Goal: Task Accomplishment & Management: Manage account settings

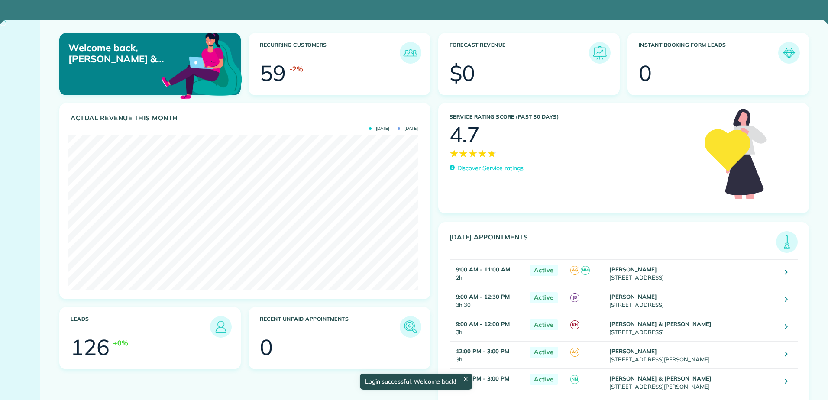
scroll to position [155, 349]
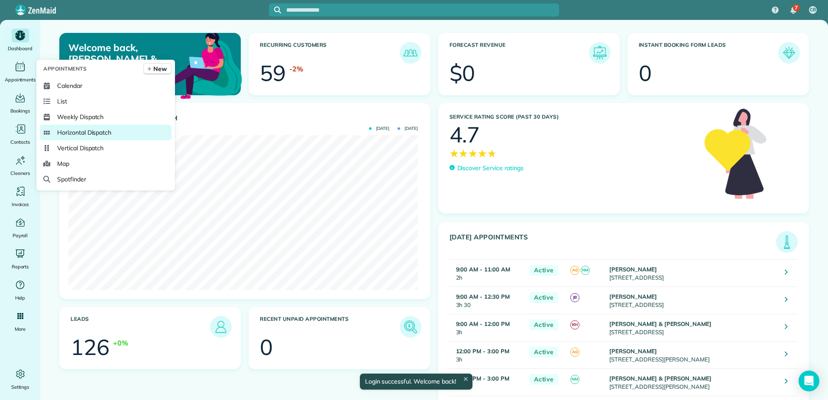
click at [64, 135] on span "Horizontal Dispatch" at bounding box center [84, 132] width 54 height 9
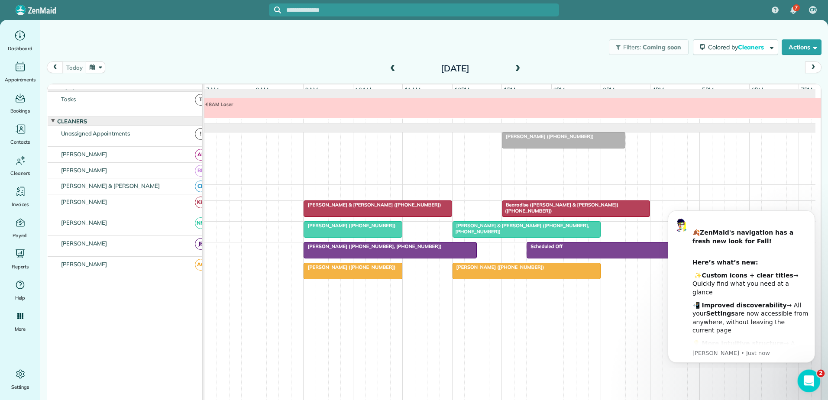
click at [813, 380] on icon "Open Intercom Messenger" at bounding box center [807, 380] width 14 height 14
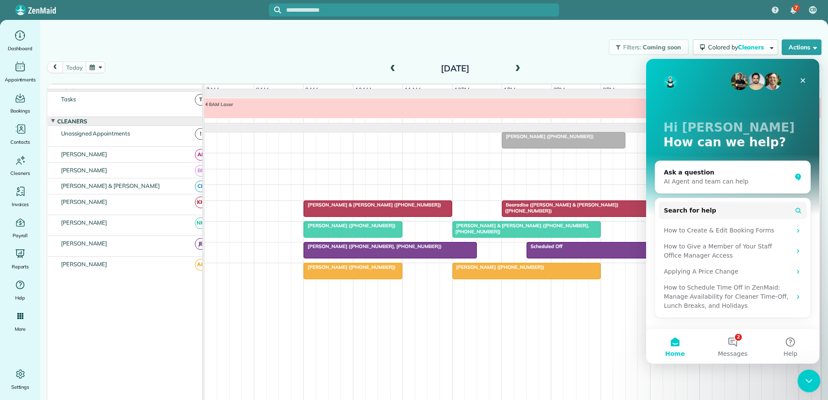
click at [806, 380] on icon "Close Intercom Messenger" at bounding box center [807, 379] width 6 height 3
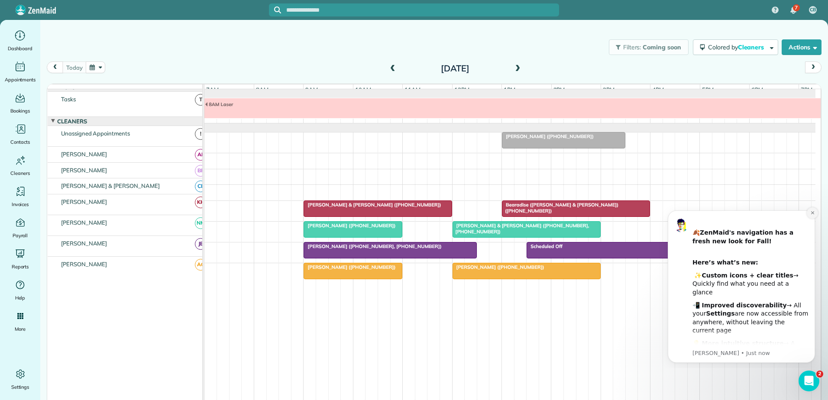
click at [811, 211] on icon "Dismiss notification" at bounding box center [812, 212] width 5 height 5
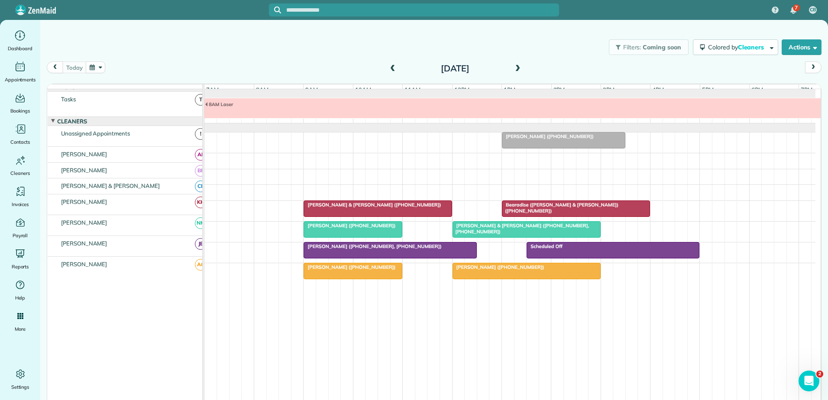
click at [513, 67] on span at bounding box center [518, 69] width 10 height 8
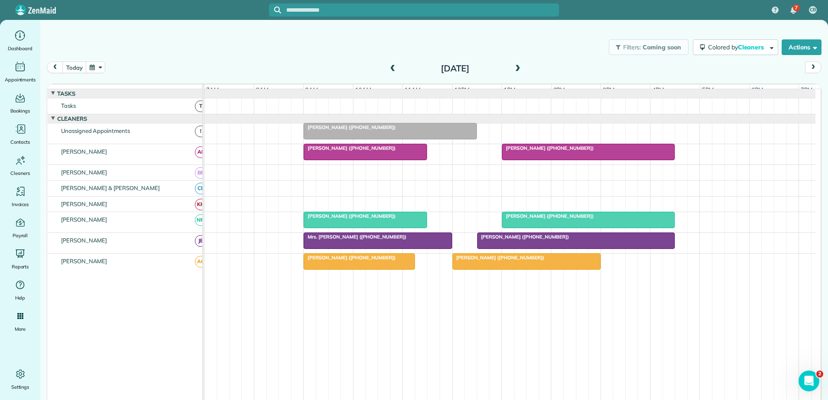
click at [513, 67] on span at bounding box center [518, 69] width 10 height 8
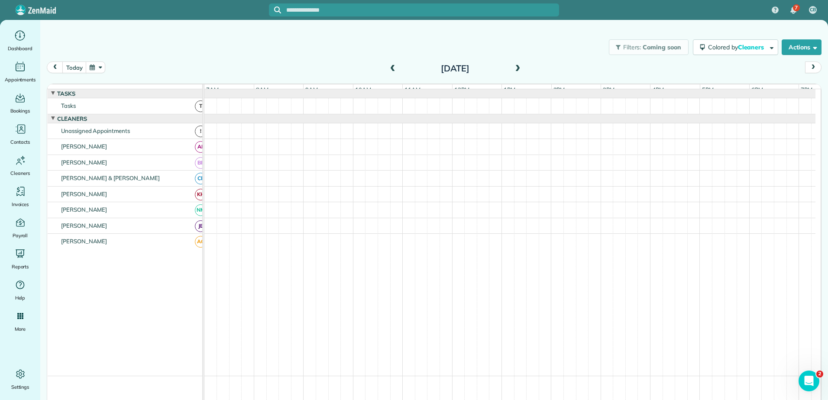
scroll to position [6, 0]
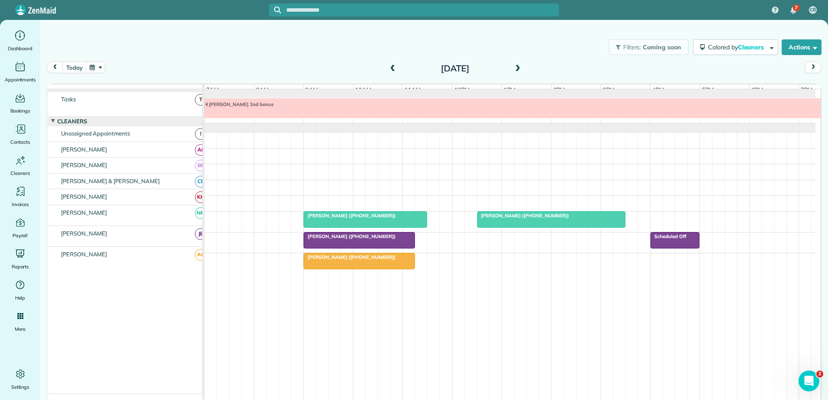
click at [513, 67] on span at bounding box center [518, 69] width 10 height 8
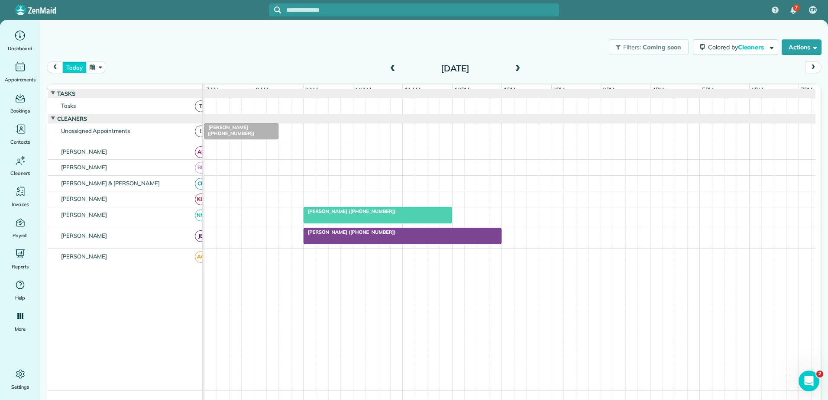
click at [68, 67] on button "today" at bounding box center [74, 67] width 24 height 12
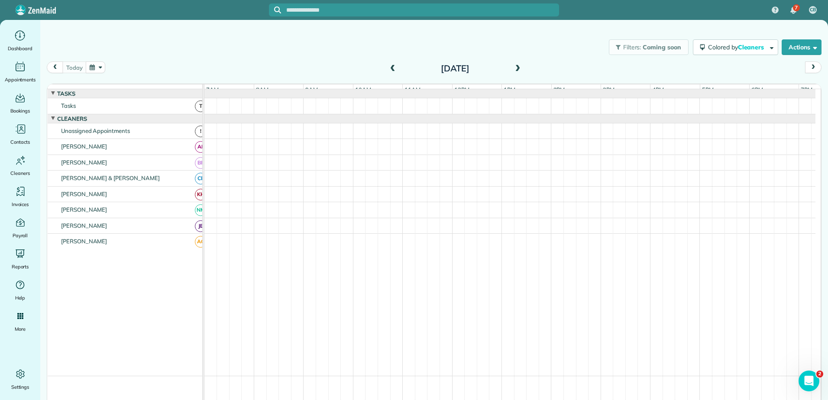
scroll to position [6, 0]
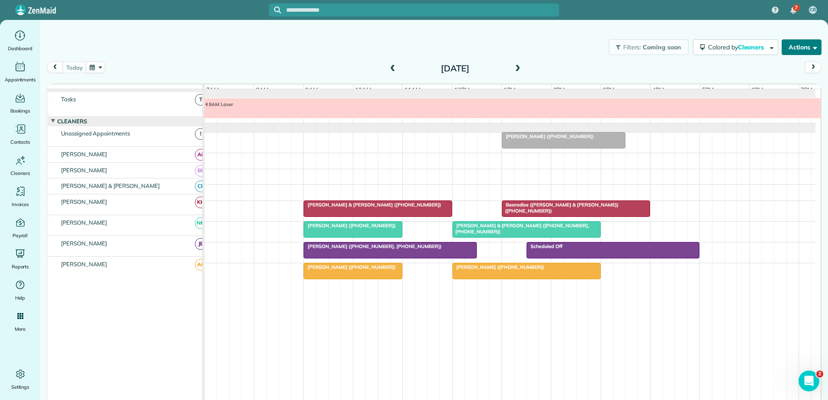
click at [795, 45] on button "Actions" at bounding box center [801, 47] width 40 height 16
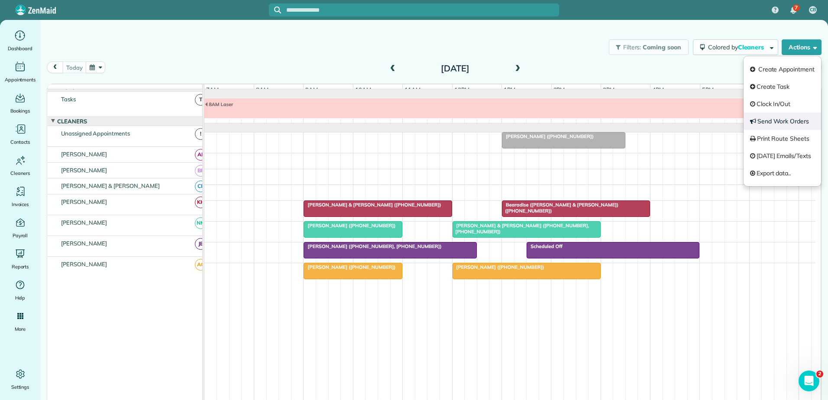
click at [771, 121] on link "Send Work Orders" at bounding box center [781, 121] width 77 height 17
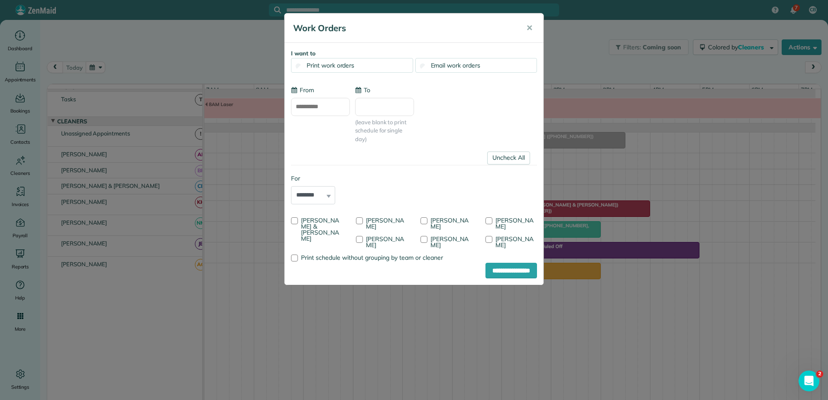
type input "**********"
click at [425, 220] on div at bounding box center [423, 220] width 7 height 7
click at [495, 269] on input "**********" at bounding box center [511, 271] width 52 height 16
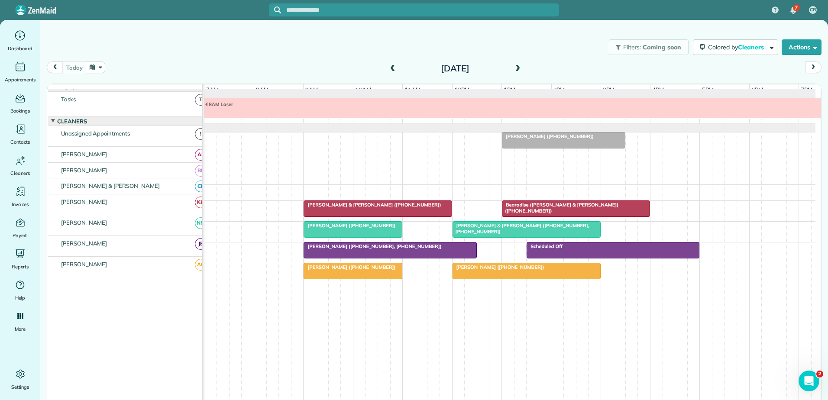
click at [388, 68] on span at bounding box center [393, 69] width 10 height 8
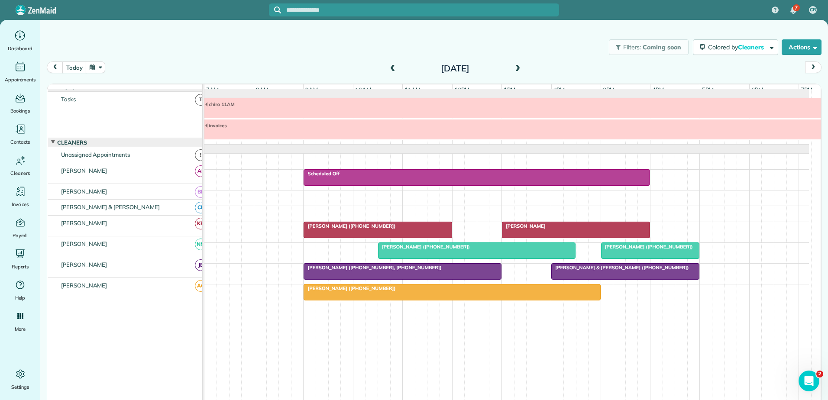
click at [536, 229] on div "Liz Sims" at bounding box center [575, 226] width 143 height 6
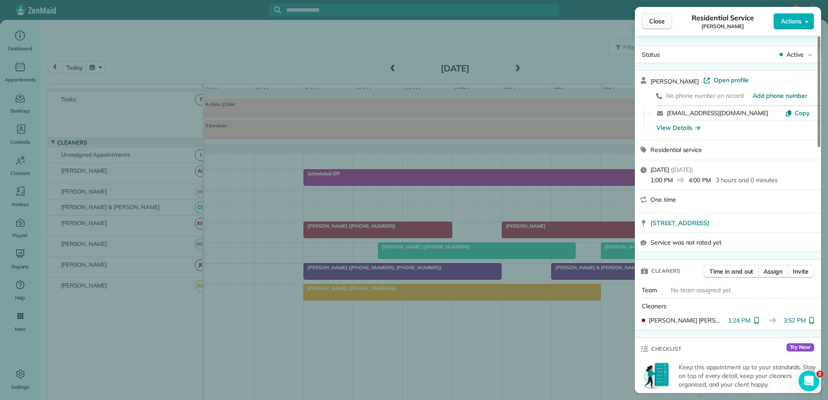
click at [661, 23] on span "Close" at bounding box center [657, 21] width 16 height 9
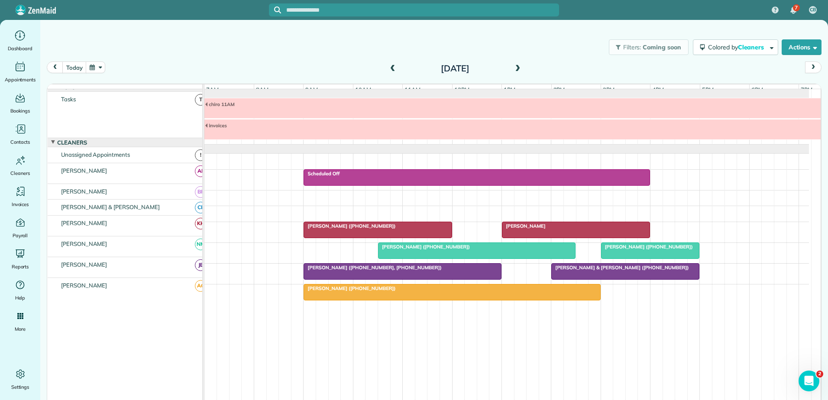
click at [458, 291] on div "Mrs. Kimberly Skiles (+18472246334)" at bounding box center [451, 288] width 291 height 6
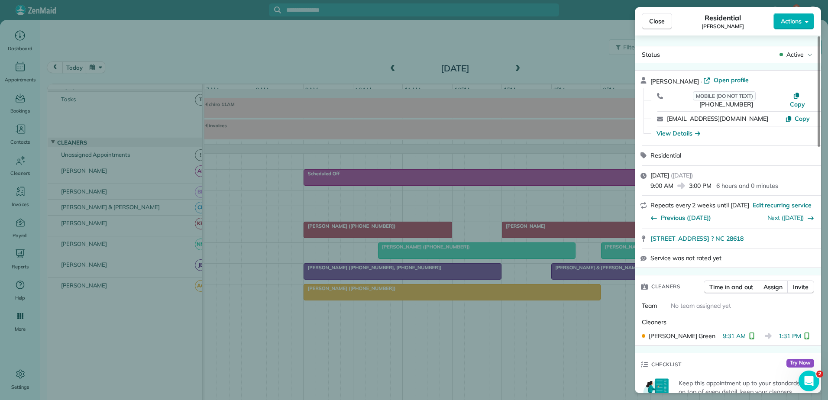
click at [461, 293] on div "Close Residential Kimberly Skiles Actions Status Active Kimberly Skiles · Open …" at bounding box center [414, 200] width 828 height 400
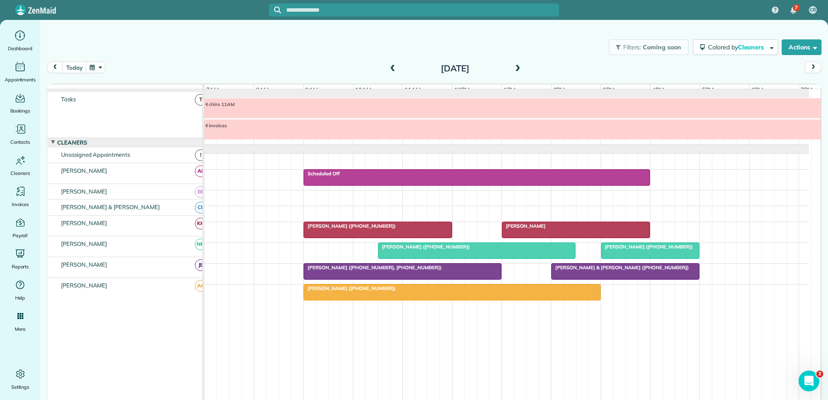
click at [592, 271] on span "Chip & Jackie Morton (+17703540058)" at bounding box center [620, 267] width 138 height 6
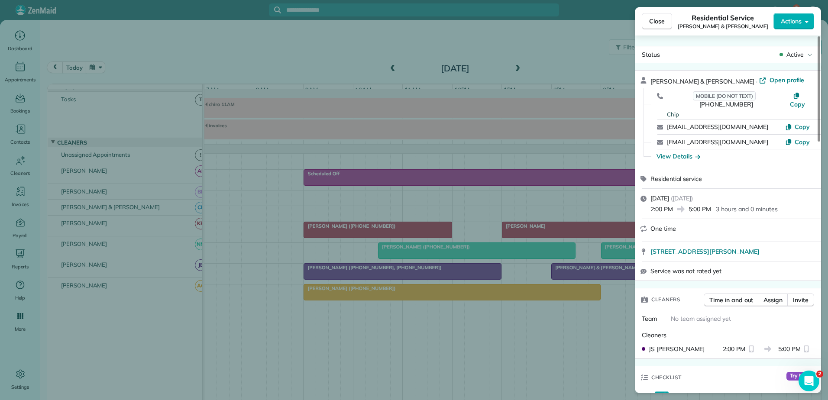
click at [500, 297] on div "Close Residential Service Chip & Jackie Morton Actions Status Active Chip & Jac…" at bounding box center [414, 200] width 828 height 400
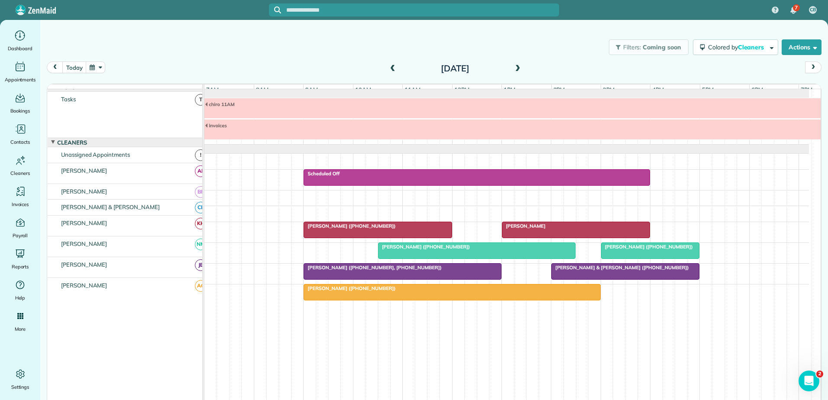
click at [500, 297] on div at bounding box center [452, 292] width 296 height 16
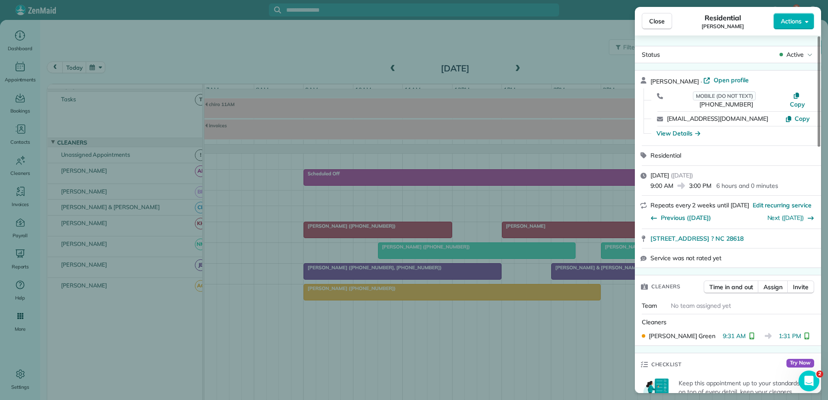
click at [494, 288] on div "Close Residential Kimberly Skiles Actions Status Active Kimberly Skiles · Open …" at bounding box center [414, 200] width 828 height 400
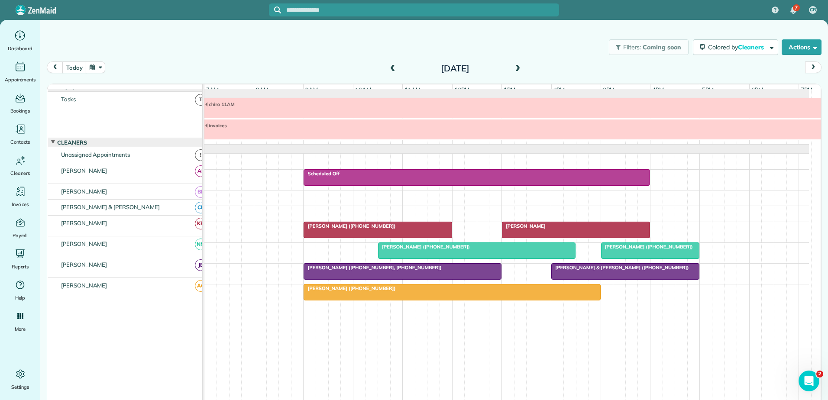
click at [569, 270] on span "Chip & Jackie Morton (+17703540058)" at bounding box center [620, 267] width 138 height 6
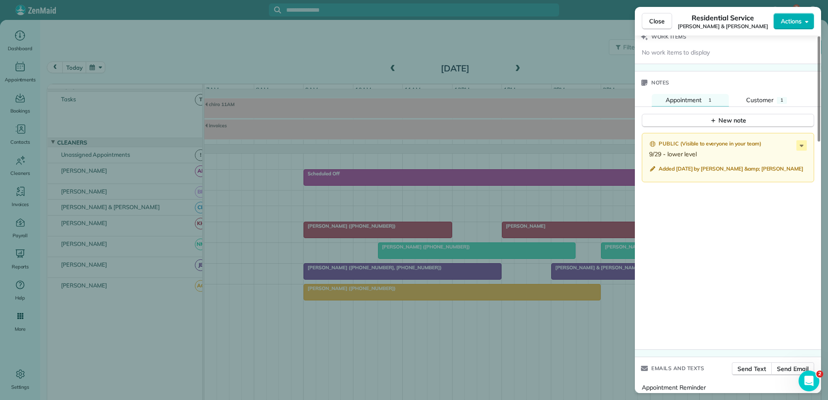
scroll to position [634, 0]
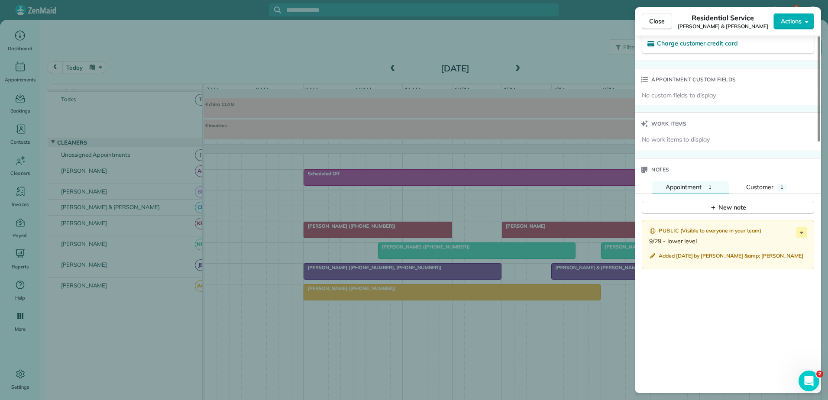
click at [582, 278] on div "Close Residential Service Chip & Jackie Morton Actions Status Active Chip & Jac…" at bounding box center [414, 200] width 828 height 400
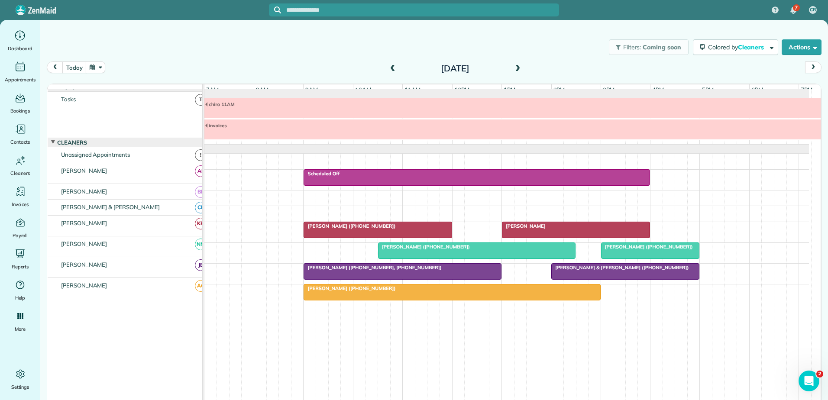
click at [443, 271] on div "Susan Renzulli (+19197577248, +19196050459)" at bounding box center [402, 267] width 193 height 6
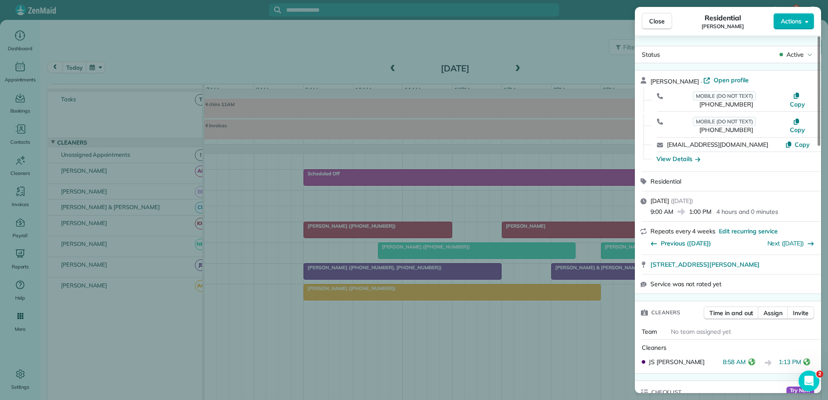
click at [443, 272] on div "Close Residential Susan Renzulli Actions Status Active Susan Renzulli · Open pr…" at bounding box center [414, 200] width 828 height 400
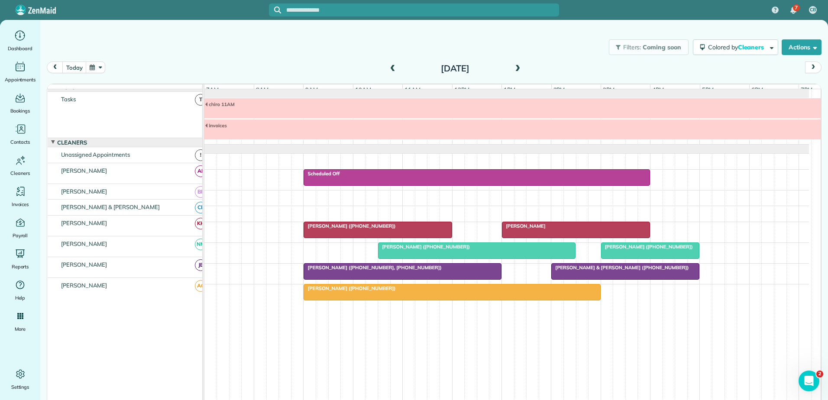
click at [438, 229] on div "Mrs. Cathy Credle (+17047912446)" at bounding box center [377, 226] width 143 height 6
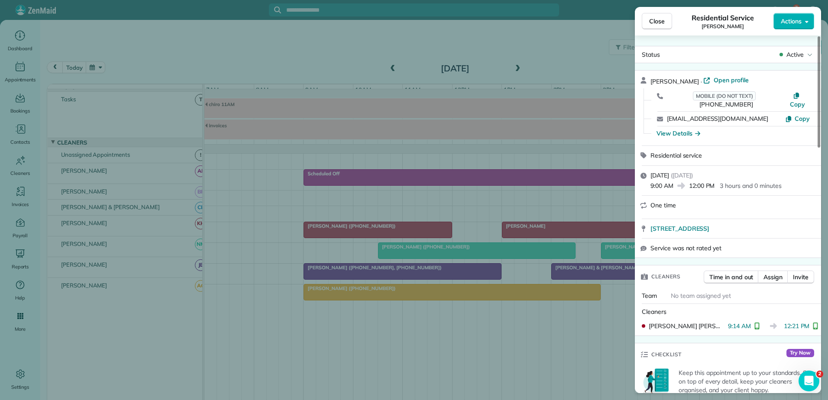
click at [438, 231] on div "Close Residential Service Cathy Credle Actions Status Active Cathy Credle · Ope…" at bounding box center [414, 200] width 828 height 400
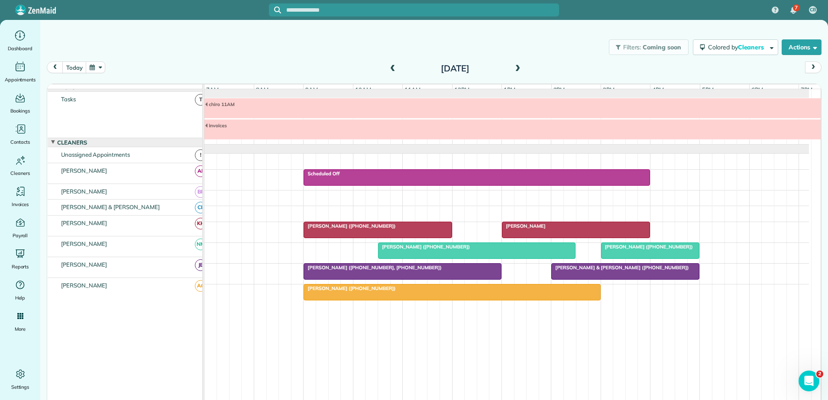
click at [541, 229] on div "Liz Sims" at bounding box center [575, 226] width 143 height 6
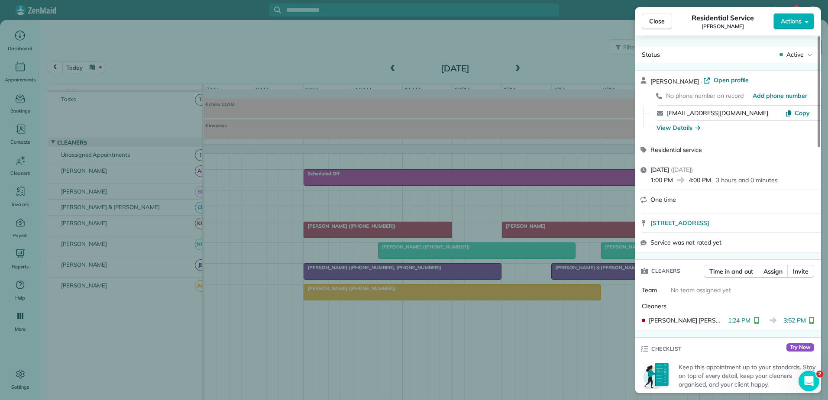
click at [418, 234] on div "Close Residential Service Liz Sims Actions Status Active Liz Sims · Open profil…" at bounding box center [414, 200] width 828 height 400
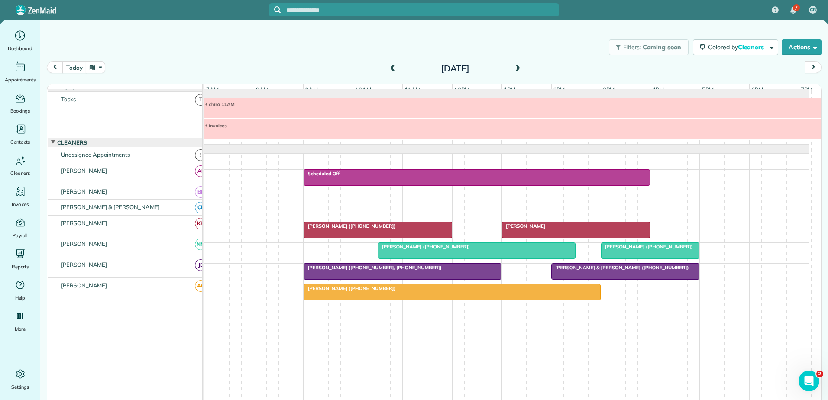
click at [418, 234] on div at bounding box center [377, 230] width 147 height 16
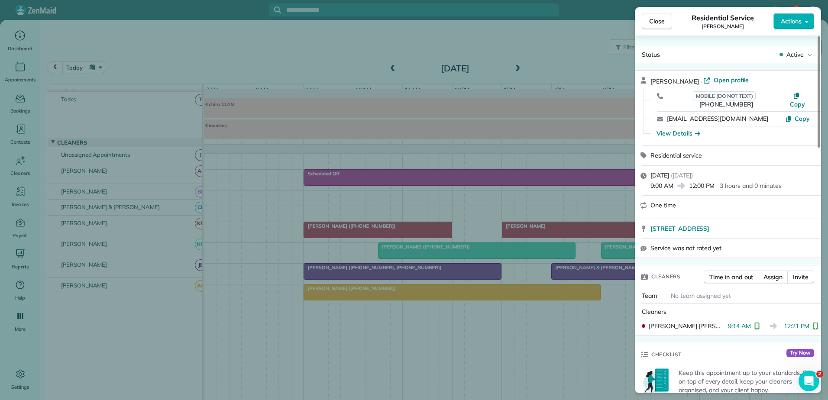
click at [418, 234] on div "Close Residential Service Cathy Credle Actions Status Active Cathy Credle · Ope…" at bounding box center [414, 200] width 828 height 400
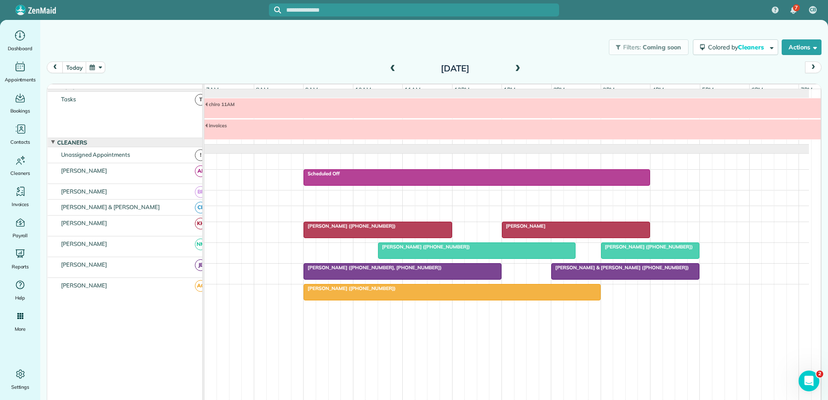
click at [526, 229] on div "Liz Sims" at bounding box center [575, 226] width 143 height 6
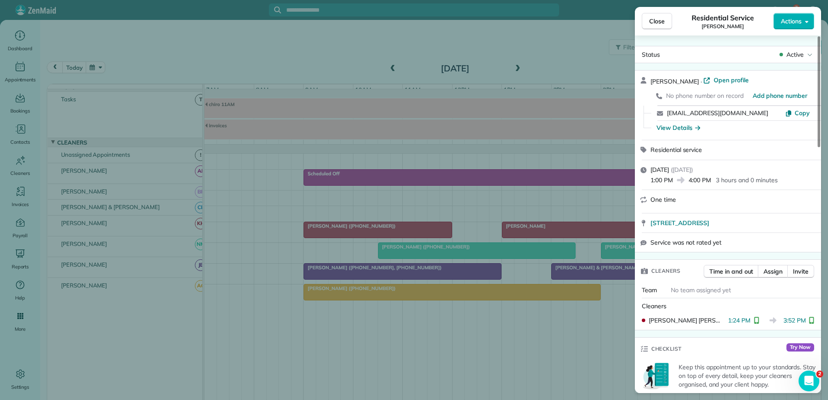
click at [526, 229] on div "Close Residential Service Liz Sims Actions Status Active Liz Sims · Open profil…" at bounding box center [414, 200] width 828 height 400
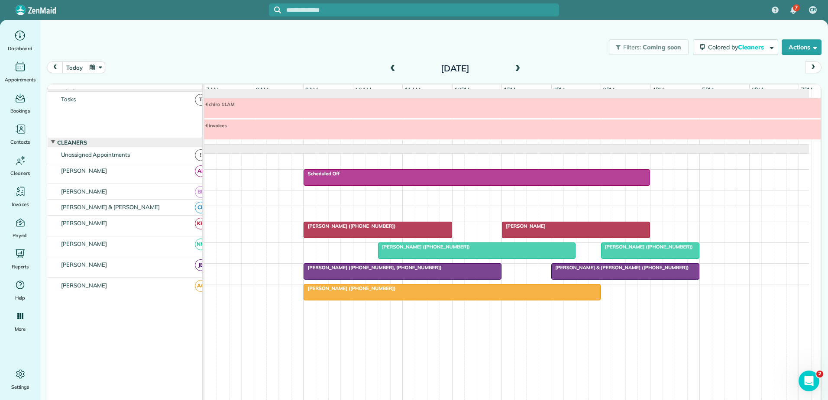
click at [494, 249] on div "Lauren Litaker (+19195947919)" at bounding box center [477, 247] width 193 height 6
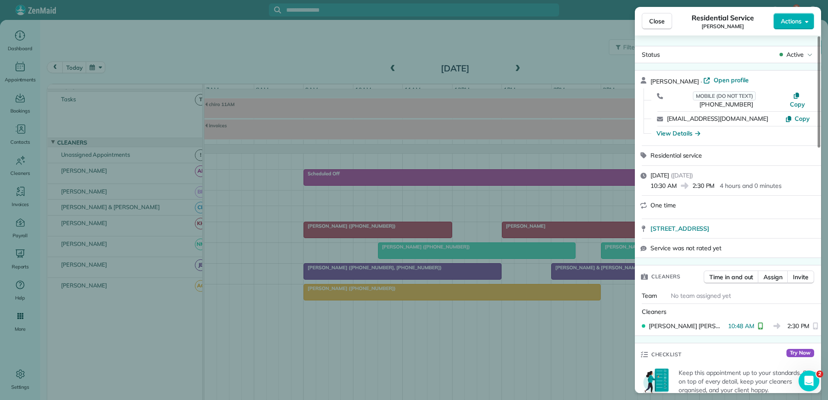
click at [494, 249] on div "Close Residential Service Lauren Litaker Actions Status Active Lauren Litaker ·…" at bounding box center [414, 200] width 828 height 400
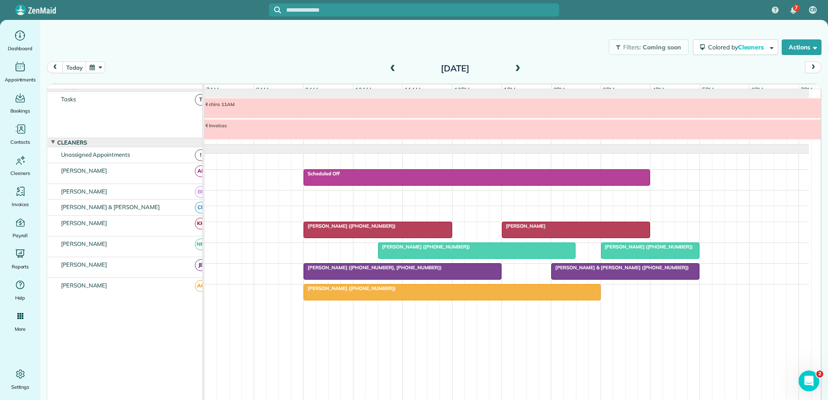
click at [626, 250] on span "Martin Conlin (+13212054524)" at bounding box center [646, 247] width 93 height 6
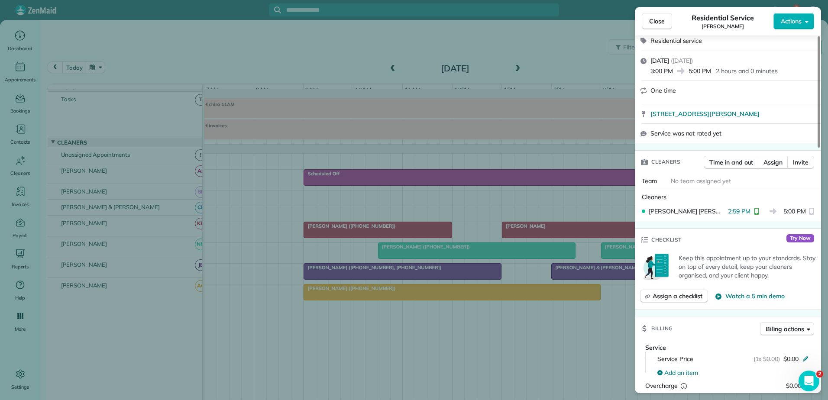
scroll to position [130, 0]
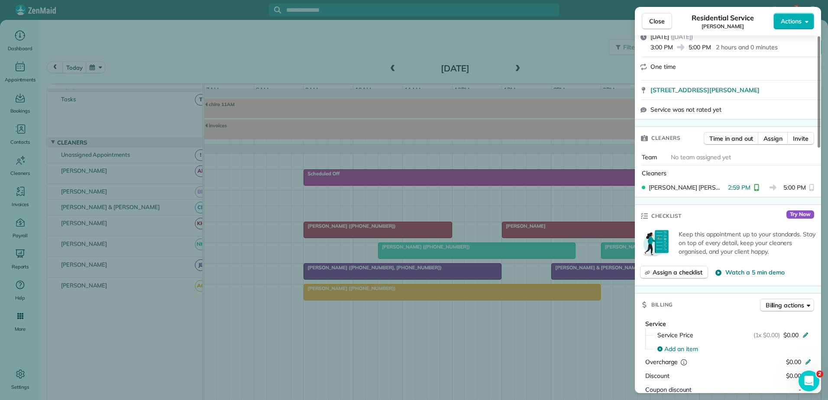
click at [479, 253] on div "Close Residential Service Martin Conlin Actions Status Active Martin Conlin · O…" at bounding box center [414, 200] width 828 height 400
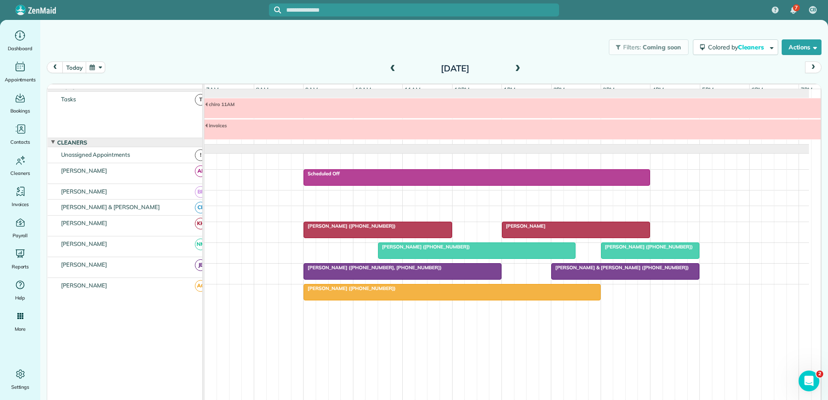
click at [640, 247] on span "Martin Conlin (+13212054524)" at bounding box center [646, 247] width 93 height 6
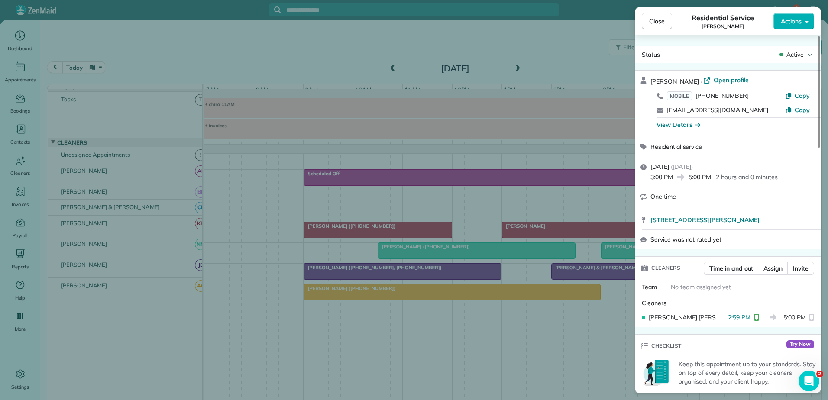
click at [415, 253] on div "Close Residential Service Martin Conlin Actions Status Active Martin Conlin · O…" at bounding box center [414, 200] width 828 height 400
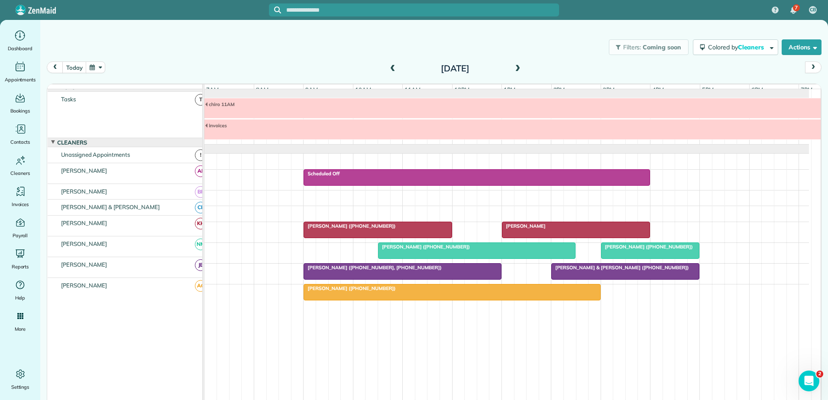
click at [415, 253] on div "7 CB Dashboard Appointments Bookings Contacts Cleaners Invoices Payroll Reports…" at bounding box center [414, 200] width 828 height 400
click at [415, 253] on div at bounding box center [476, 251] width 197 height 16
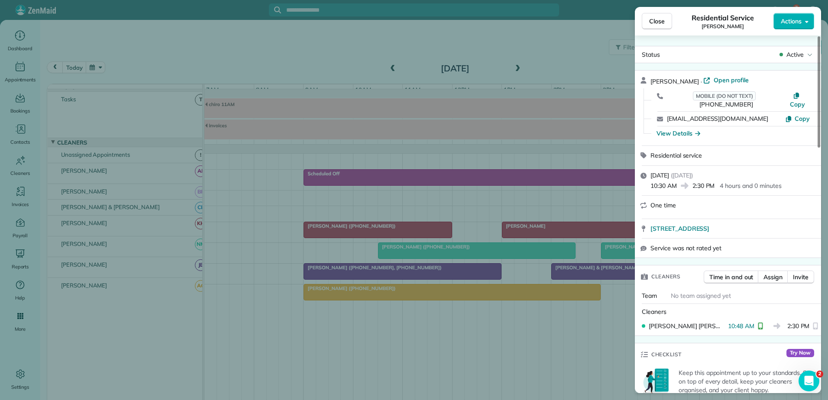
click at [609, 254] on div "Close Residential Service Lauren Litaker Actions Status Active Lauren Litaker ·…" at bounding box center [414, 200] width 828 height 400
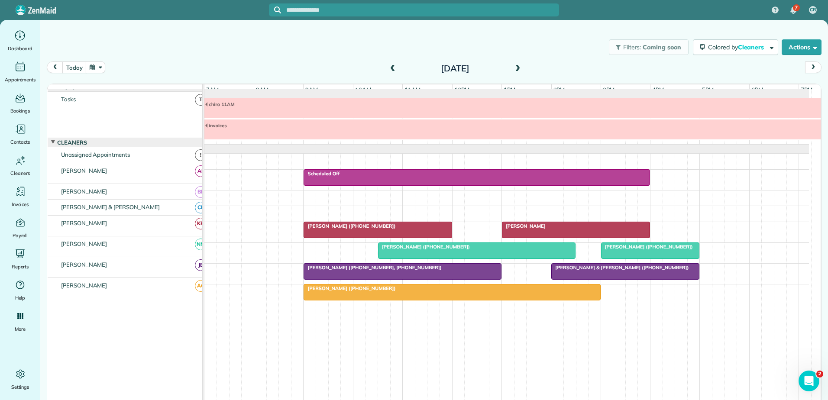
click at [624, 253] on div at bounding box center [650, 251] width 98 height 16
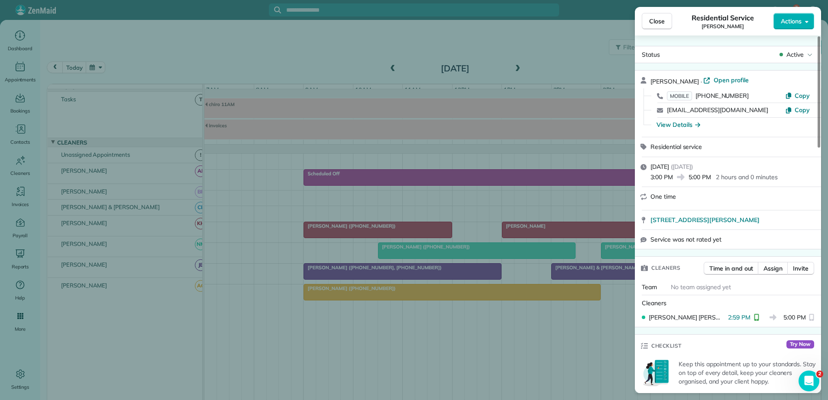
click at [624, 253] on div "Close Residential Service Martin Conlin Actions Status Active Martin Conlin · O…" at bounding box center [414, 200] width 828 height 400
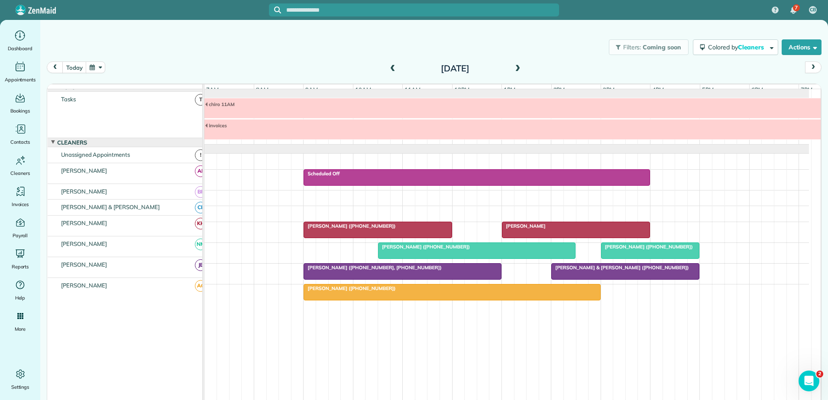
click at [497, 295] on div at bounding box center [452, 292] width 296 height 16
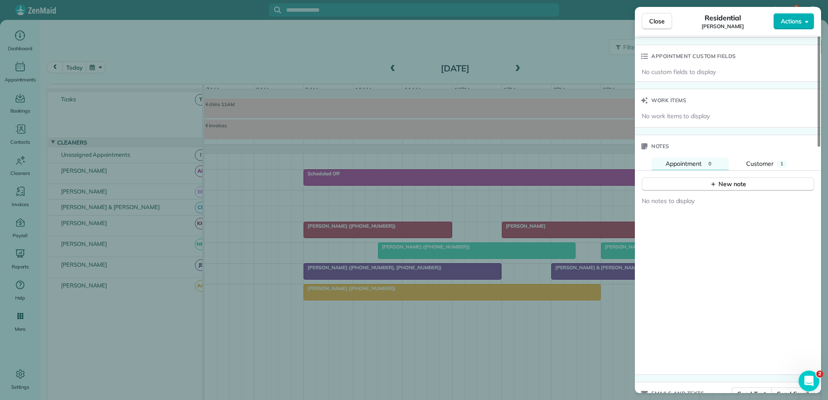
scroll to position [610, 0]
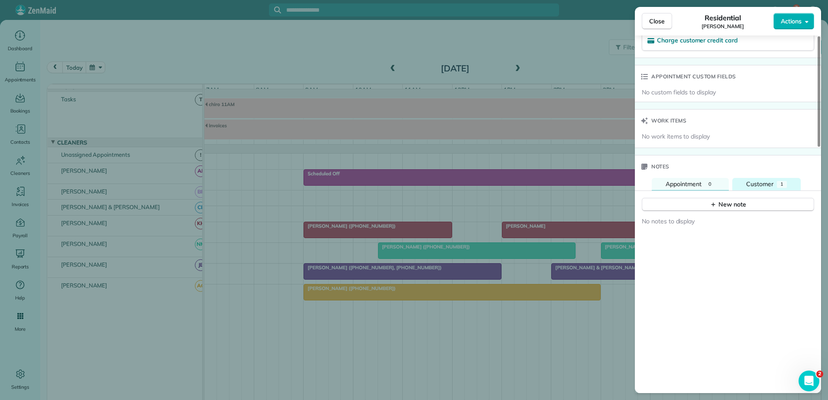
click at [751, 178] on button "Customer 1" at bounding box center [766, 184] width 68 height 13
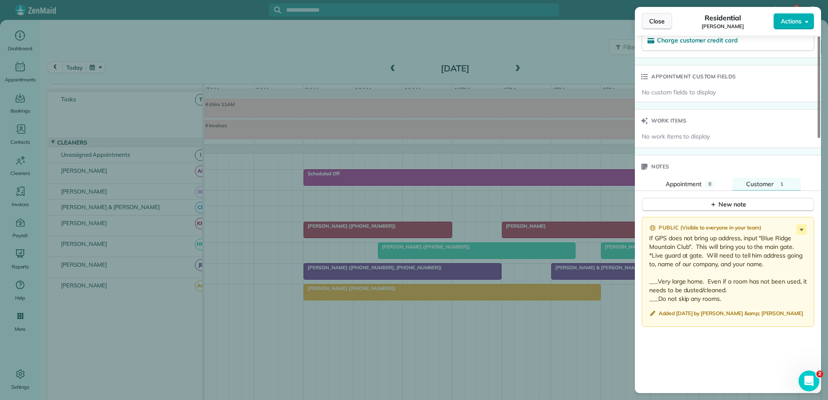
click at [662, 23] on span "Close" at bounding box center [657, 21] width 16 height 9
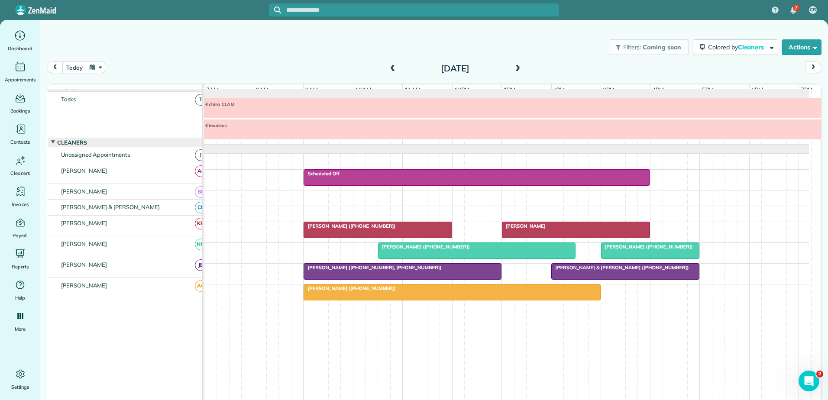
click at [544, 229] on div "Liz Sims" at bounding box center [575, 226] width 143 height 6
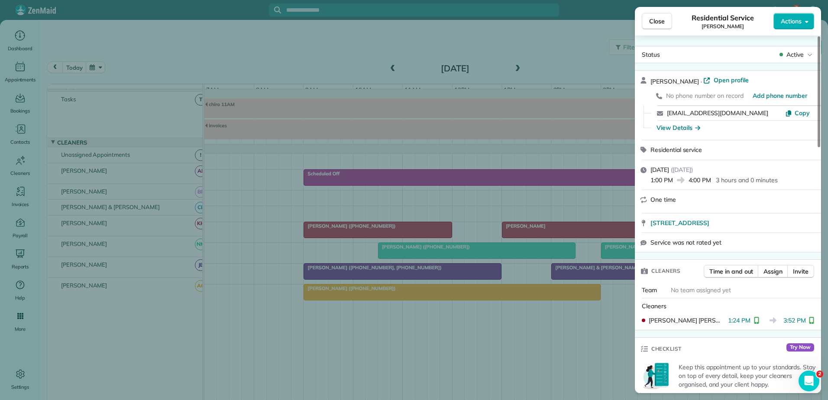
click at [544, 230] on div "Close Residential Service Liz Sims Actions Status Active Liz Sims · Open profil…" at bounding box center [414, 200] width 828 height 400
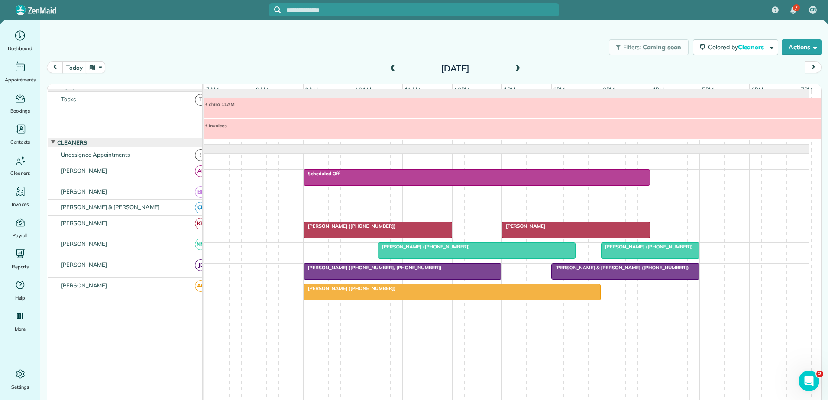
click at [616, 274] on div at bounding box center [624, 272] width 147 height 16
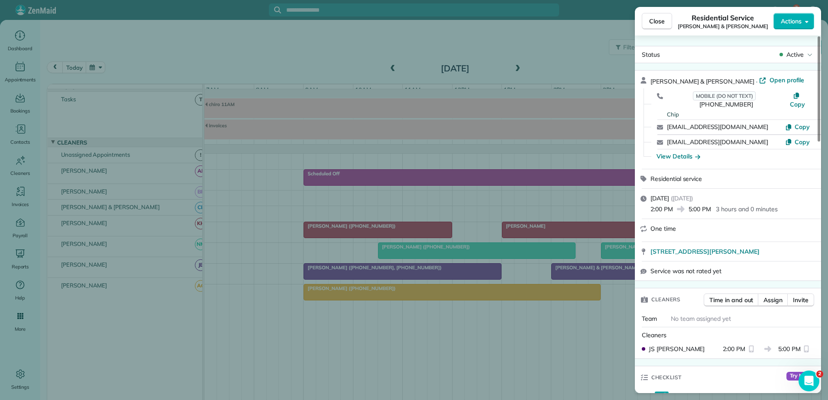
click at [616, 274] on div "Close Residential Service Chip & Jackie Morton Actions Status Active Chip & Jac…" at bounding box center [414, 200] width 828 height 400
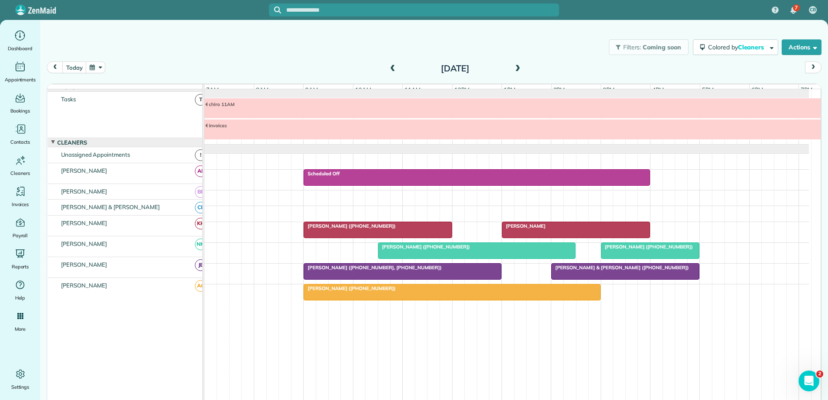
click at [404, 291] on div "Mrs. Kimberly Skiles (+18472246334)" at bounding box center [451, 288] width 291 height 6
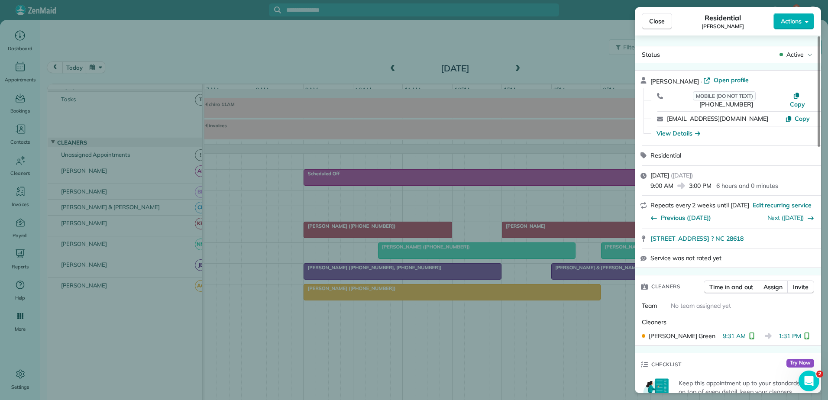
click at [302, 155] on div "Close Residential Kimberly Skiles Actions Status Active Kimberly Skiles · Open …" at bounding box center [414, 200] width 828 height 400
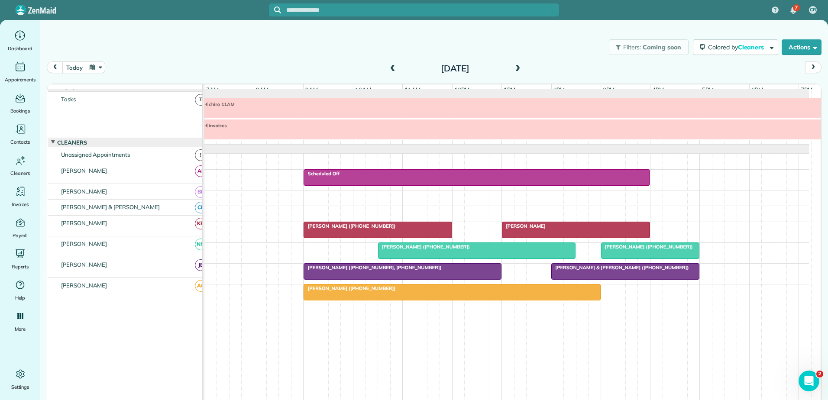
click at [400, 250] on span "Lauren Litaker (+19195947919)" at bounding box center [423, 247] width 93 height 6
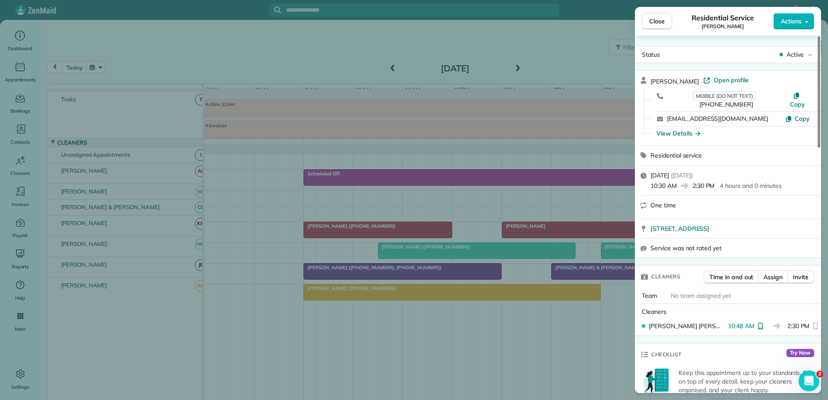
click at [400, 251] on div "Close Residential Service Lauren Litaker Actions Status Active Lauren Litaker ·…" at bounding box center [414, 200] width 828 height 400
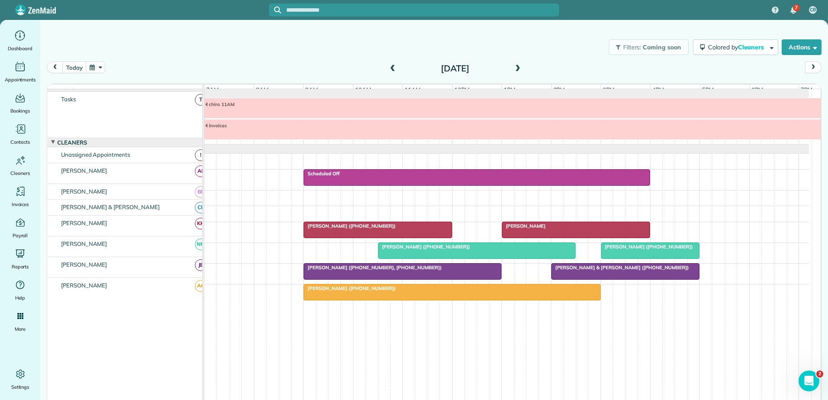
click at [643, 250] on span "Martin Conlin (+13212054524)" at bounding box center [646, 247] width 93 height 6
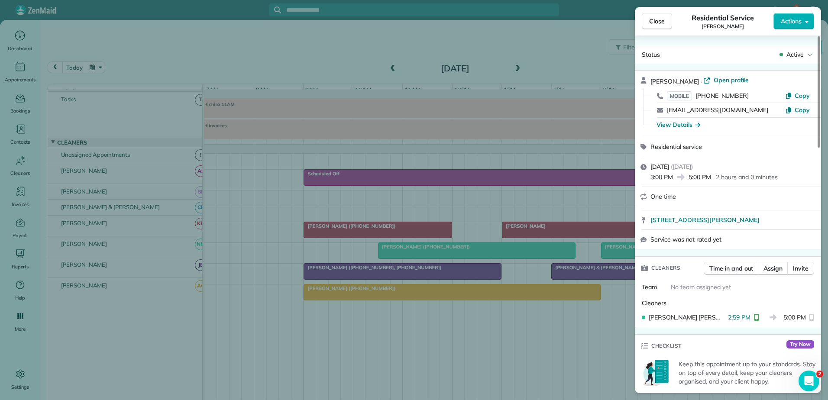
click at [116, 20] on div "Close Residential Service Martin Conlin Actions Status Active Martin Conlin · O…" at bounding box center [414, 200] width 828 height 400
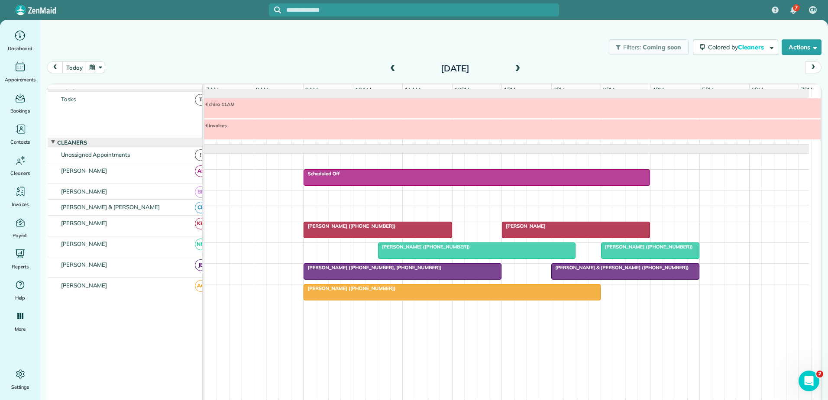
click at [546, 232] on div at bounding box center [575, 230] width 147 height 16
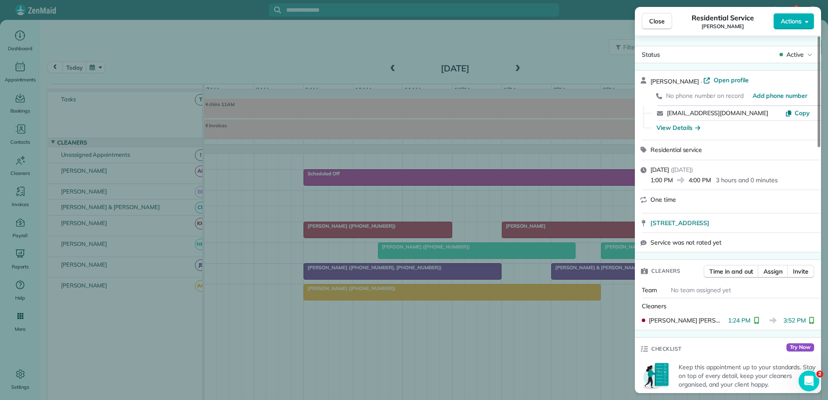
click at [335, 58] on div "Close Residential Service Liz Sims Actions Status Active Liz Sims · Open profil…" at bounding box center [414, 200] width 828 height 400
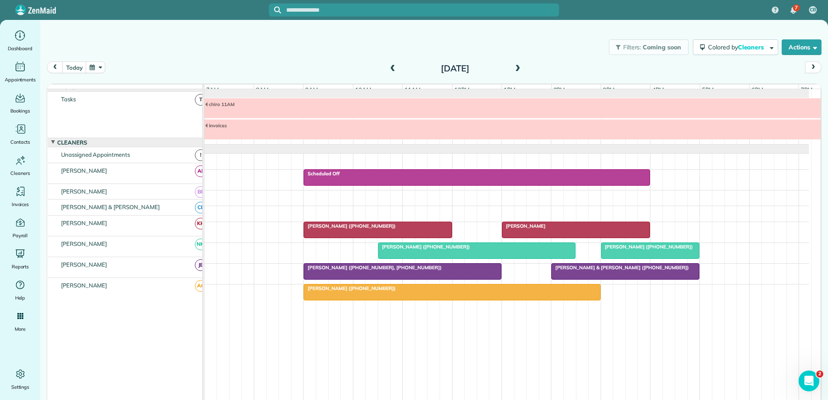
click at [357, 271] on span "Susan Renzulli (+19197577248, +19196050459)" at bounding box center [372, 267] width 139 height 6
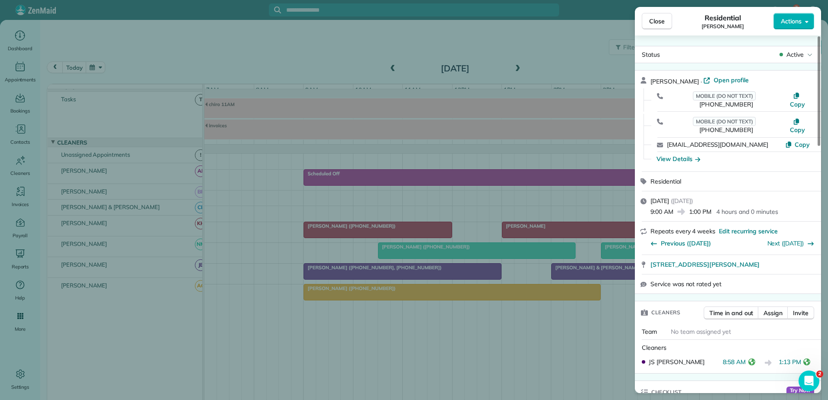
click at [597, 272] on div "Close Residential Susan Renzulli Actions Status Active Susan Renzulli · Open pr…" at bounding box center [414, 200] width 828 height 400
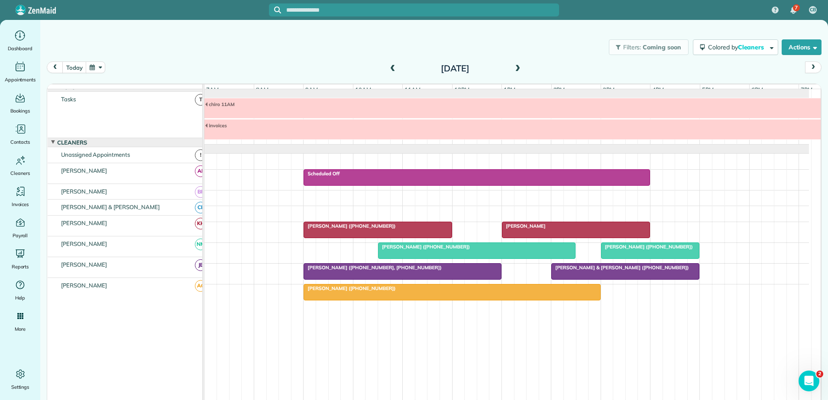
click at [597, 271] on span "Chip & Jackie Morton (+17703540058)" at bounding box center [620, 267] width 138 height 6
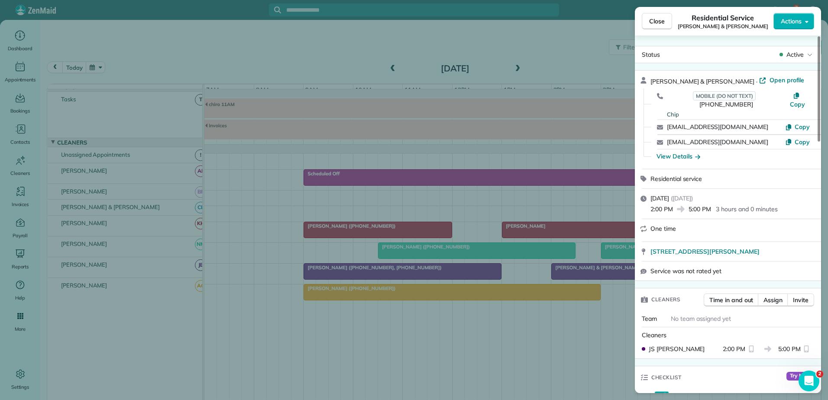
click at [593, 275] on div "Close Residential Service Chip & Jackie Morton Actions Status Active Chip & Jac…" at bounding box center [414, 200] width 828 height 400
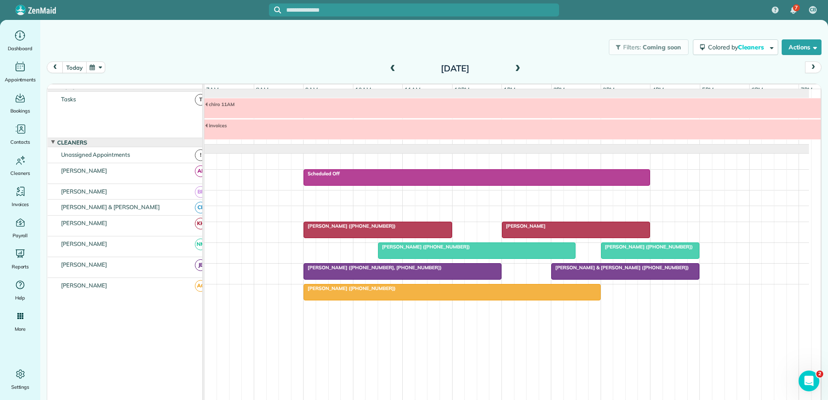
click at [72, 68] on button "today" at bounding box center [74, 67] width 24 height 12
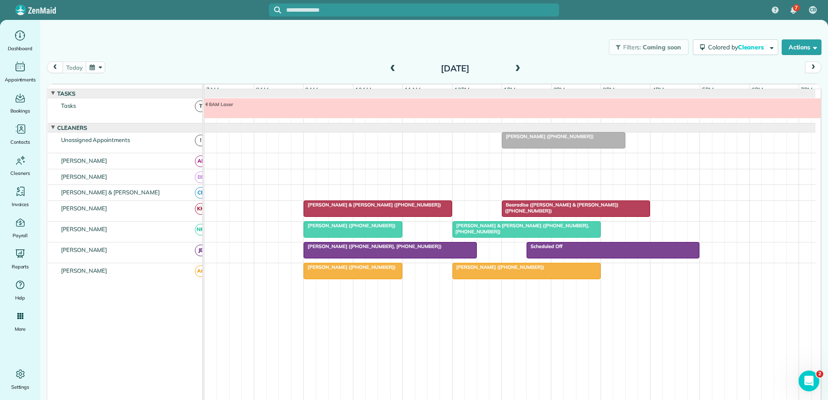
scroll to position [6, 0]
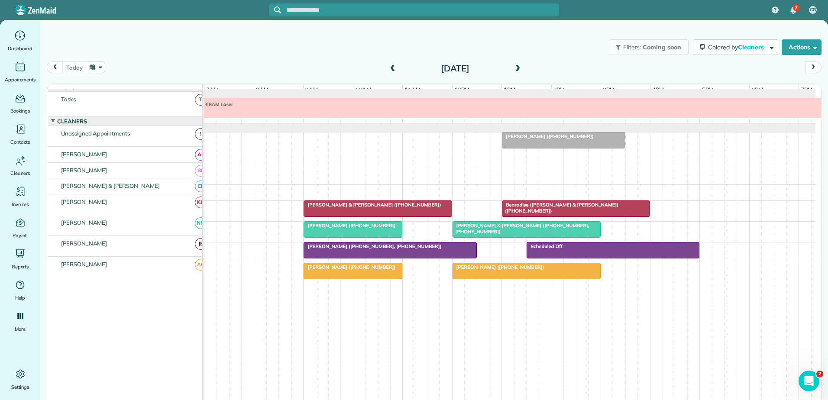
click at [390, 68] on span at bounding box center [393, 69] width 10 height 8
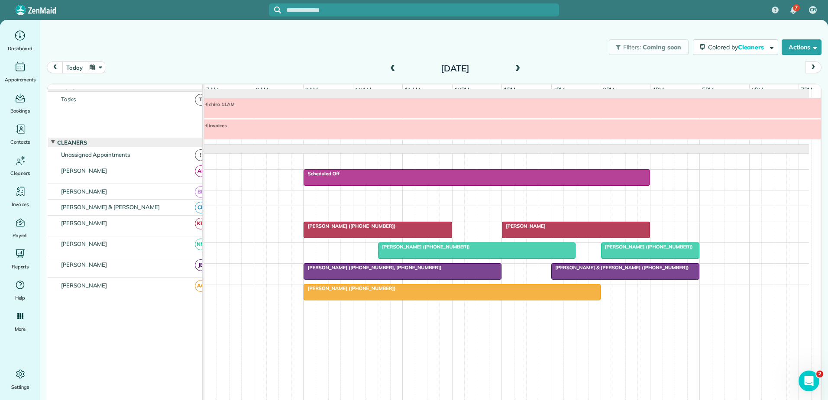
click at [598, 277] on div at bounding box center [624, 272] width 147 height 16
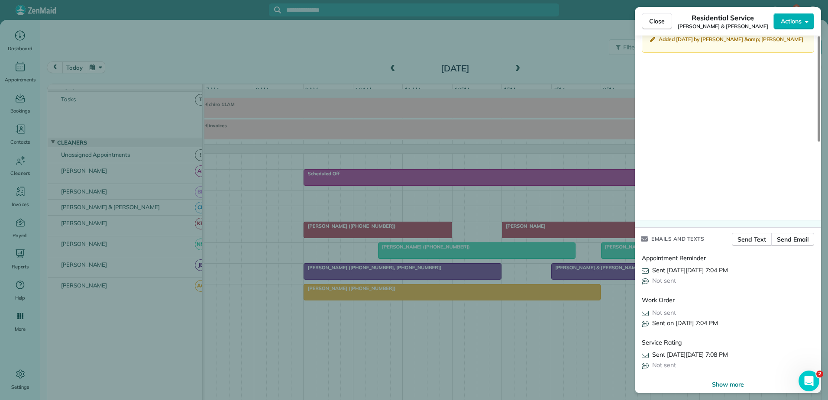
scroll to position [547, 0]
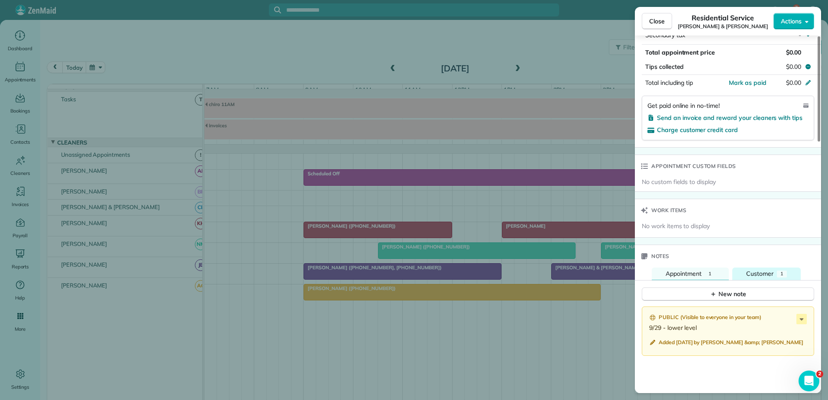
click at [769, 270] on span "Customer" at bounding box center [759, 274] width 27 height 8
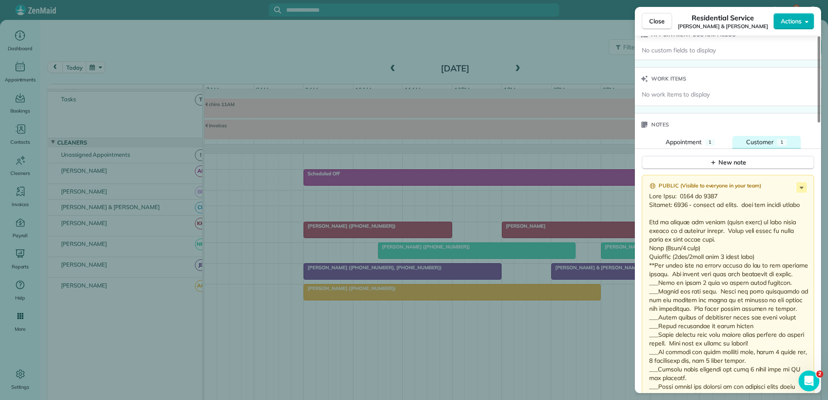
scroll to position [549, 0]
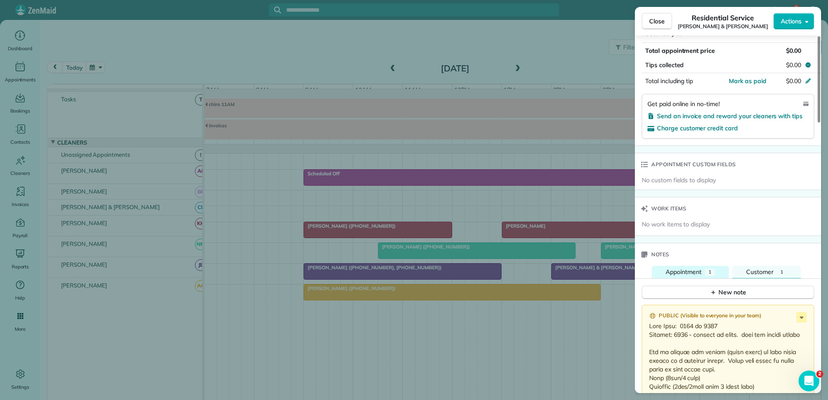
click at [683, 268] on span "Appointment" at bounding box center [683, 272] width 36 height 8
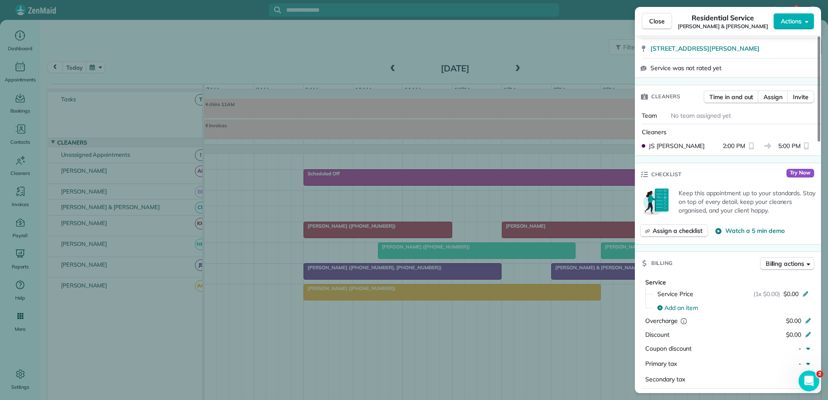
scroll to position [0, 0]
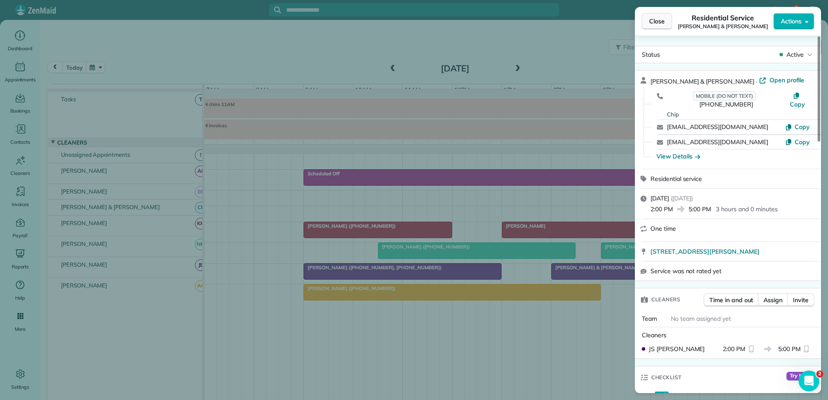
click at [649, 21] on span "Close" at bounding box center [657, 21] width 16 height 9
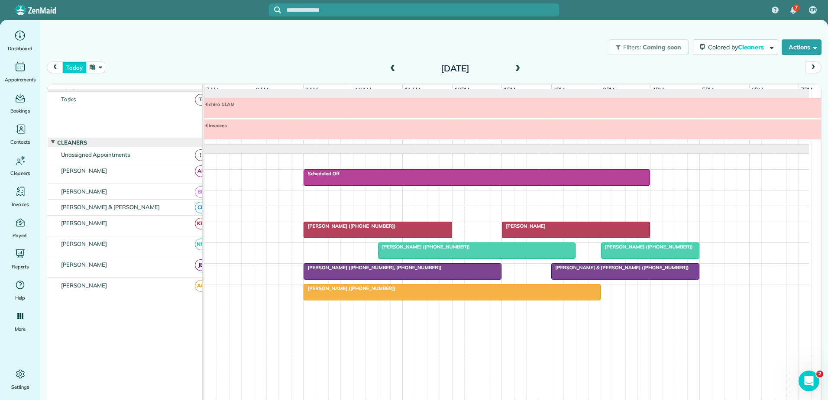
click at [69, 65] on button "today" at bounding box center [74, 67] width 24 height 12
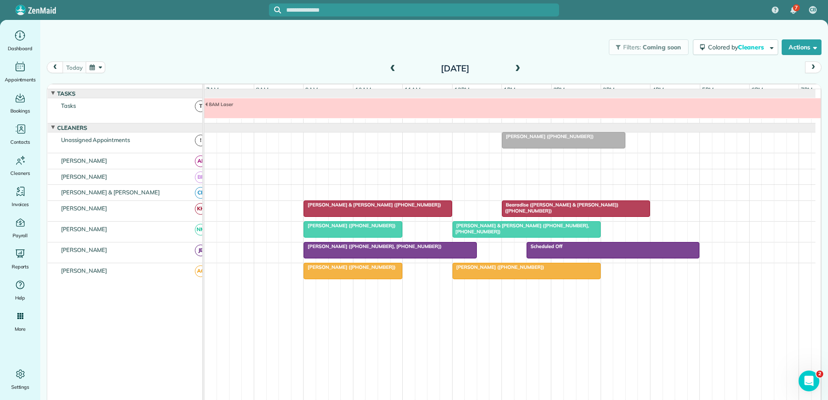
scroll to position [6, 0]
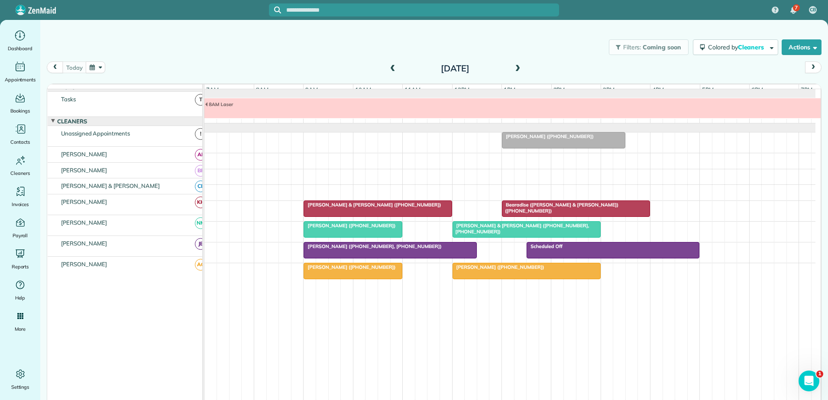
click at [389, 66] on span at bounding box center [393, 69] width 10 height 8
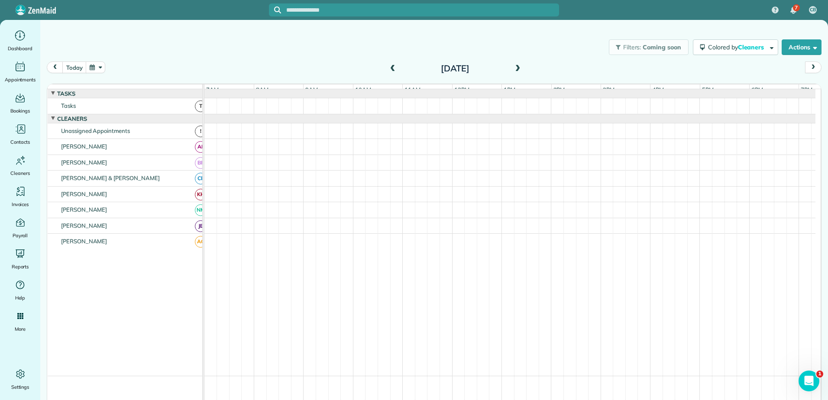
scroll to position [3, 0]
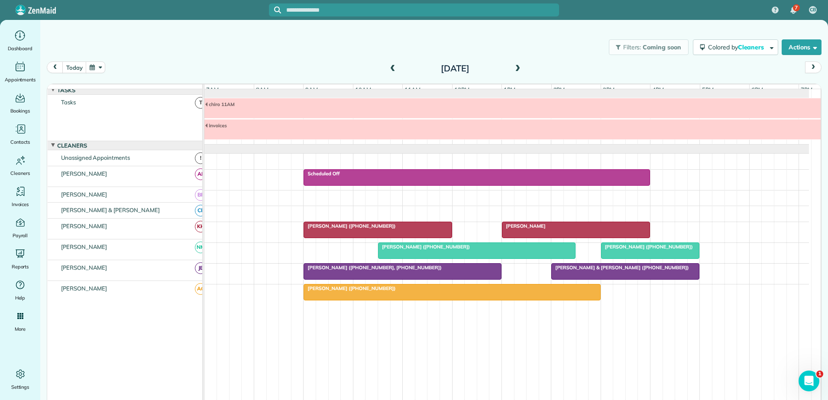
click at [582, 276] on div at bounding box center [624, 272] width 147 height 16
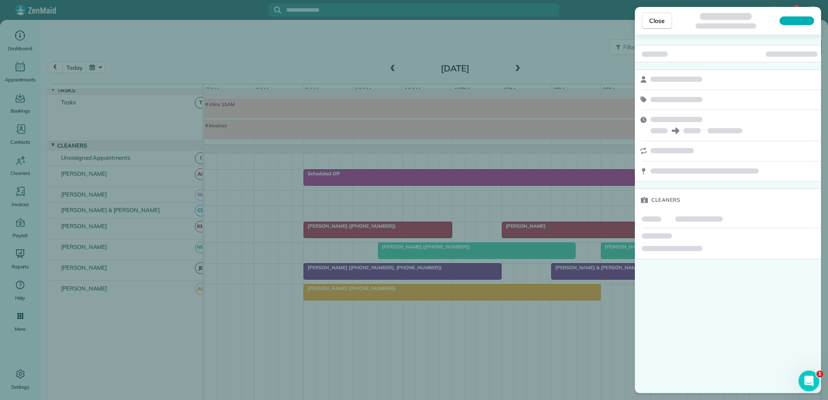
click at [583, 276] on div "Close Cleaners" at bounding box center [414, 200] width 828 height 400
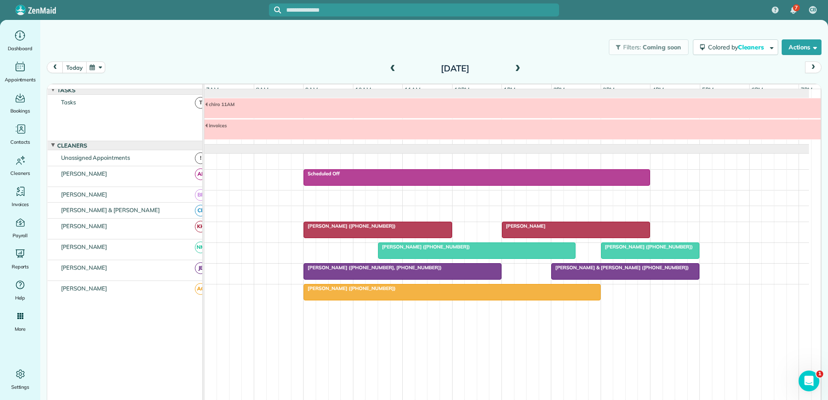
click at [76, 68] on button "today" at bounding box center [74, 67] width 24 height 12
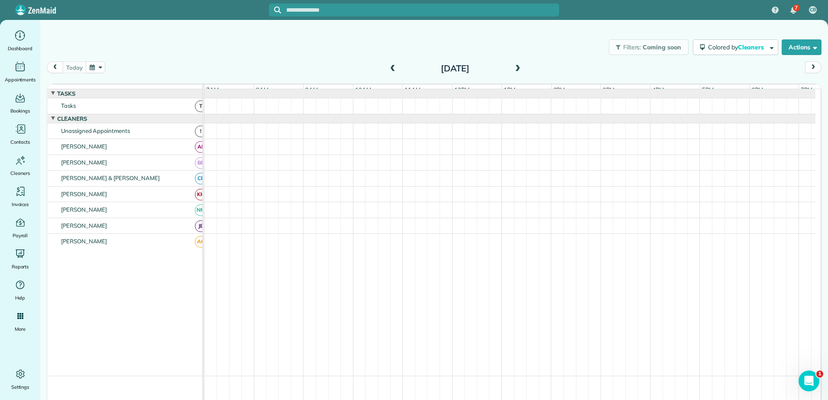
scroll to position [6, 0]
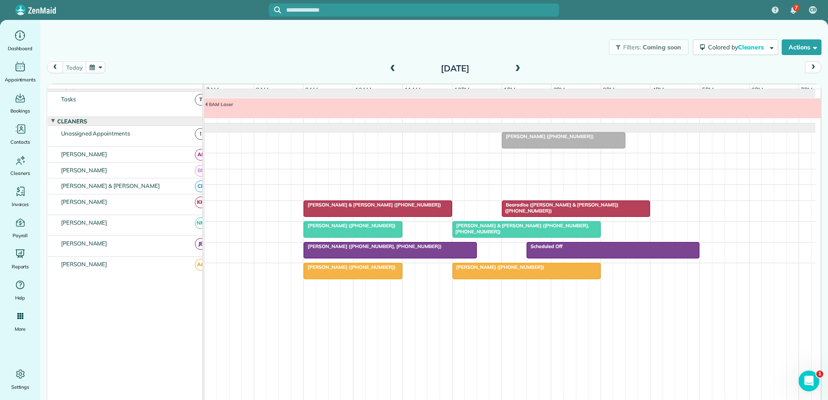
click at [388, 66] on span at bounding box center [393, 69] width 10 height 8
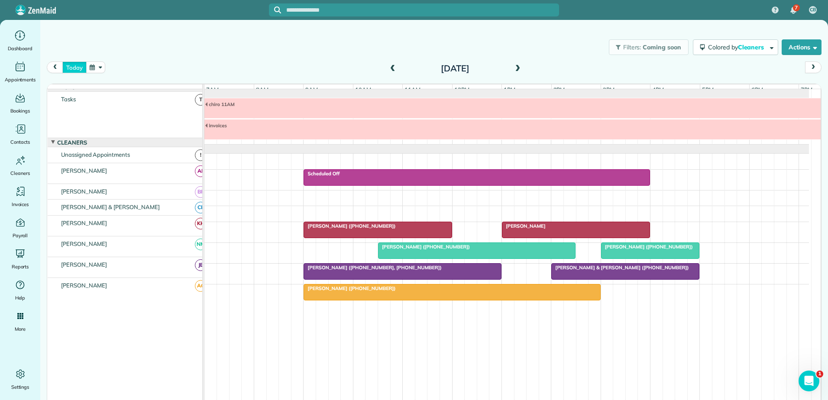
click at [71, 69] on button "today" at bounding box center [74, 67] width 24 height 12
